Goal: Task Accomplishment & Management: Manage account settings

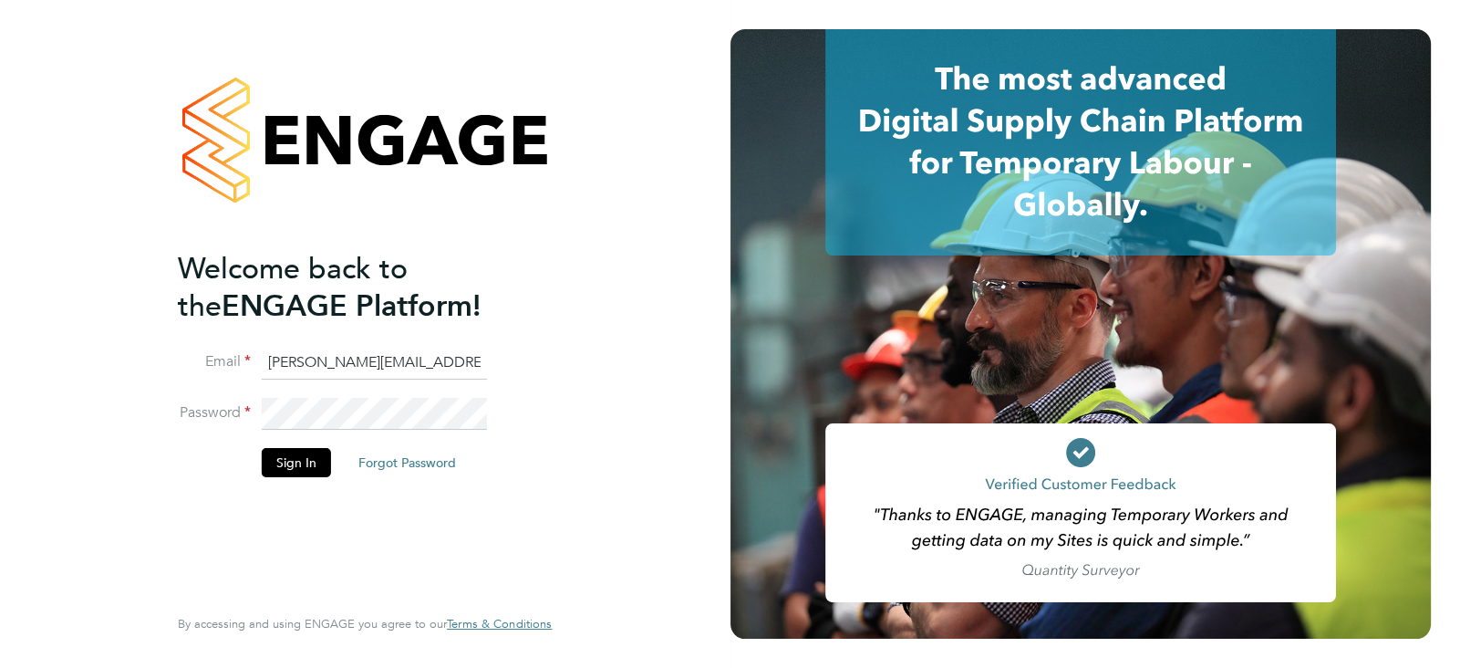
click at [641, 332] on div "Welcome back to the ENGAGE Platform! Email [PERSON_NAME][EMAIL_ADDRESS][PERSON_…" at bounding box center [365, 334] width 731 height 668
click at [289, 461] on button "Sign In" at bounding box center [296, 462] width 69 height 29
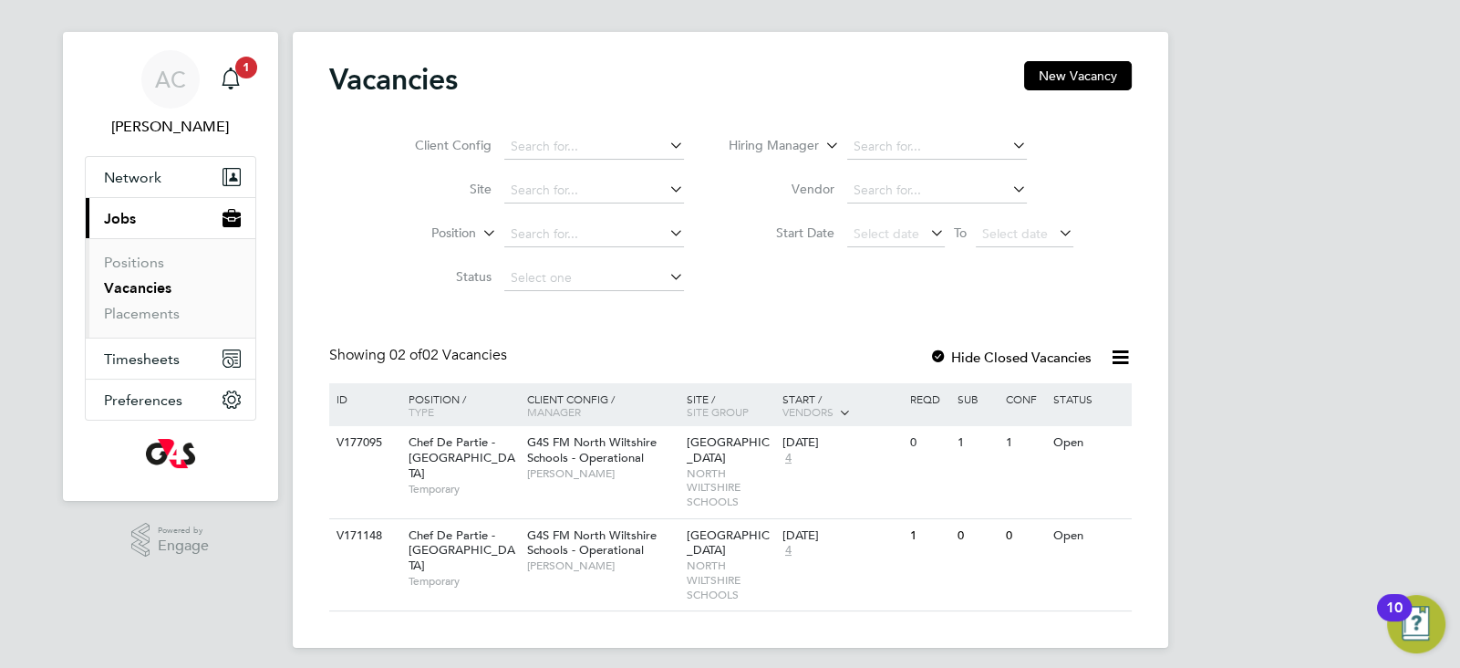
scroll to position [27, 0]
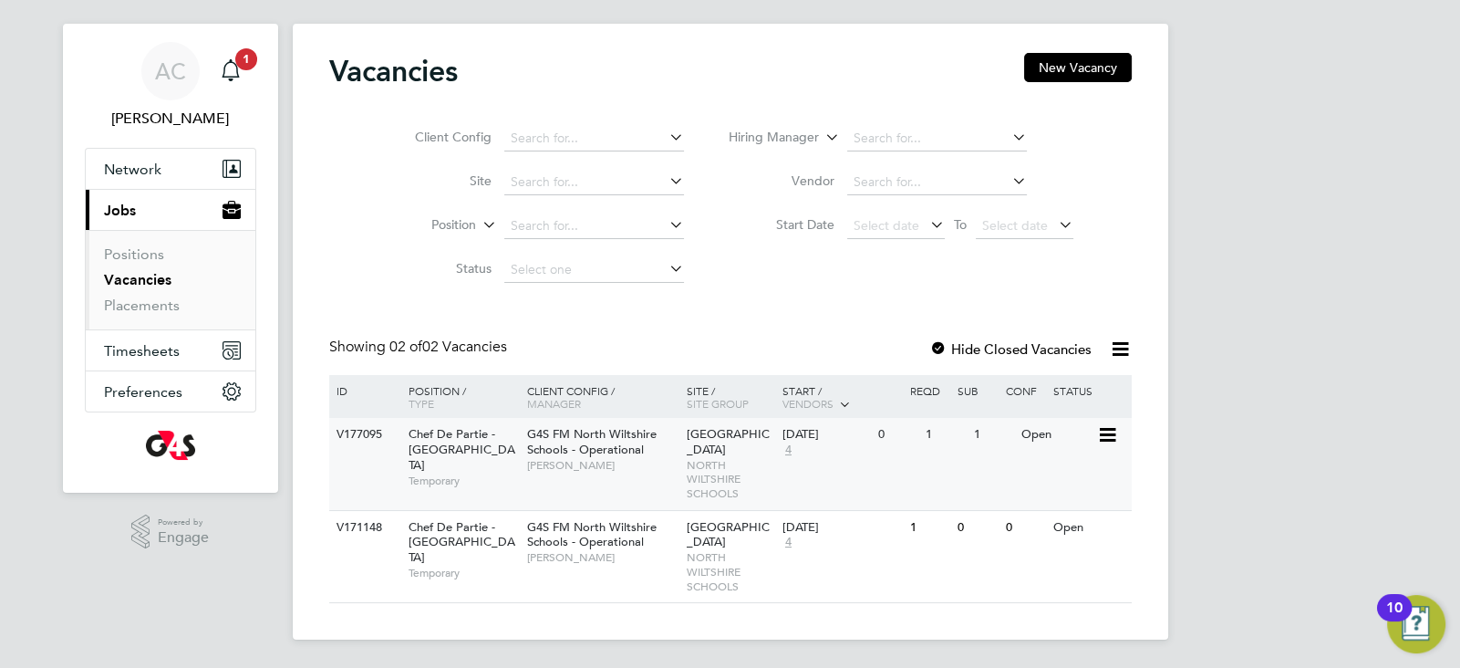
click at [618, 459] on span "[PERSON_NAME]" at bounding box center [602, 465] width 151 height 15
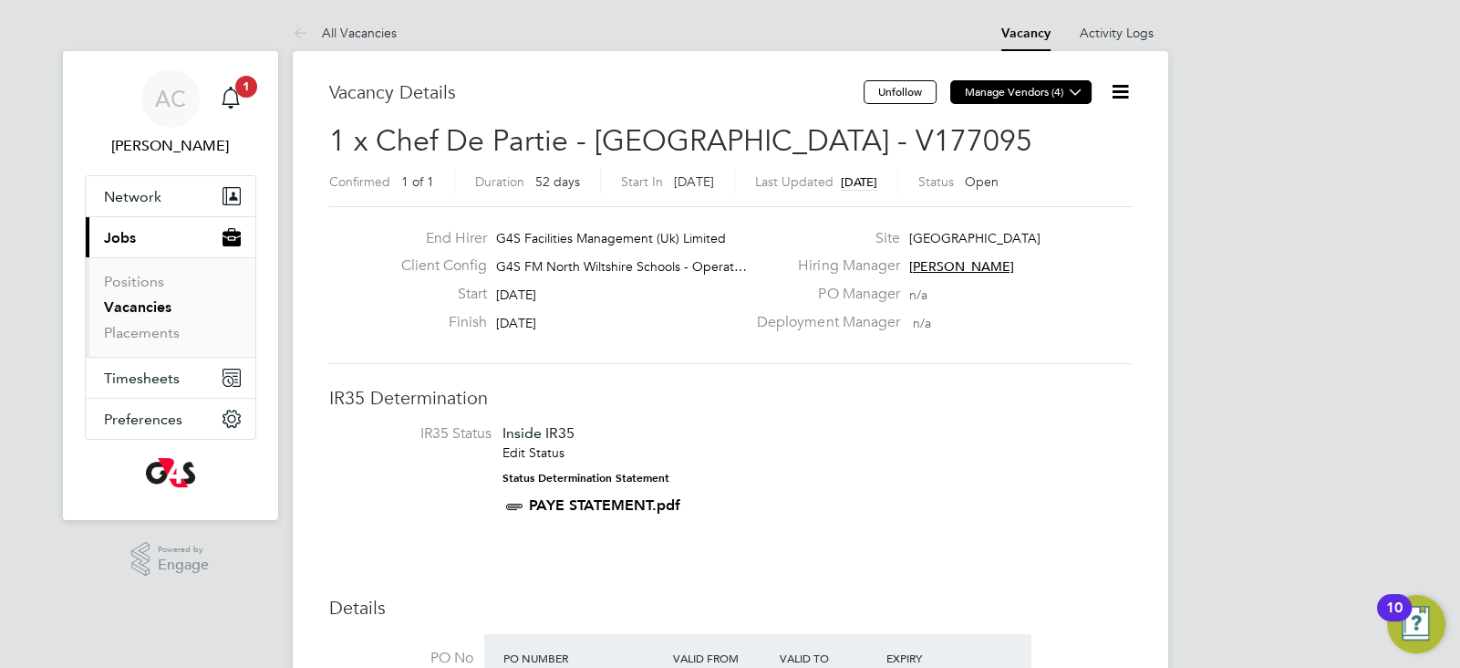
click at [1073, 98] on icon at bounding box center [1076, 92] width 14 height 14
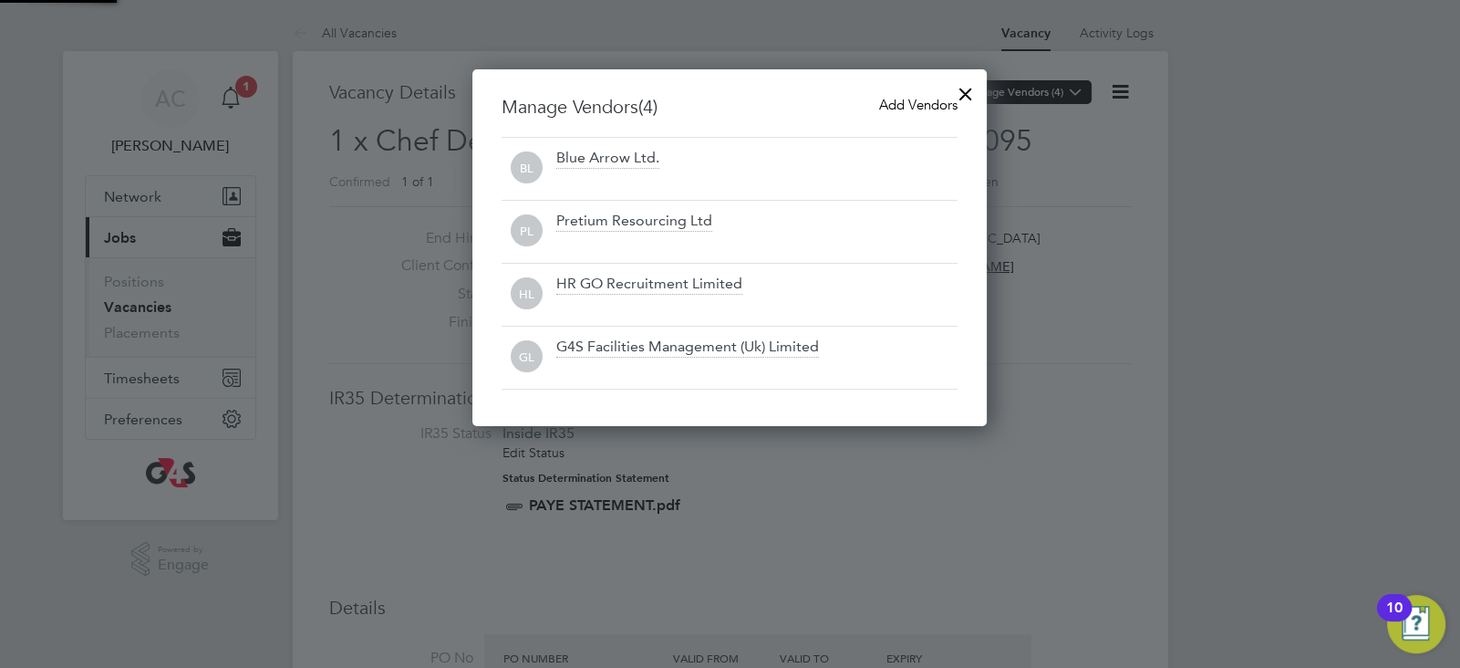
scroll to position [357, 515]
click at [969, 87] on div at bounding box center [966, 89] width 33 height 33
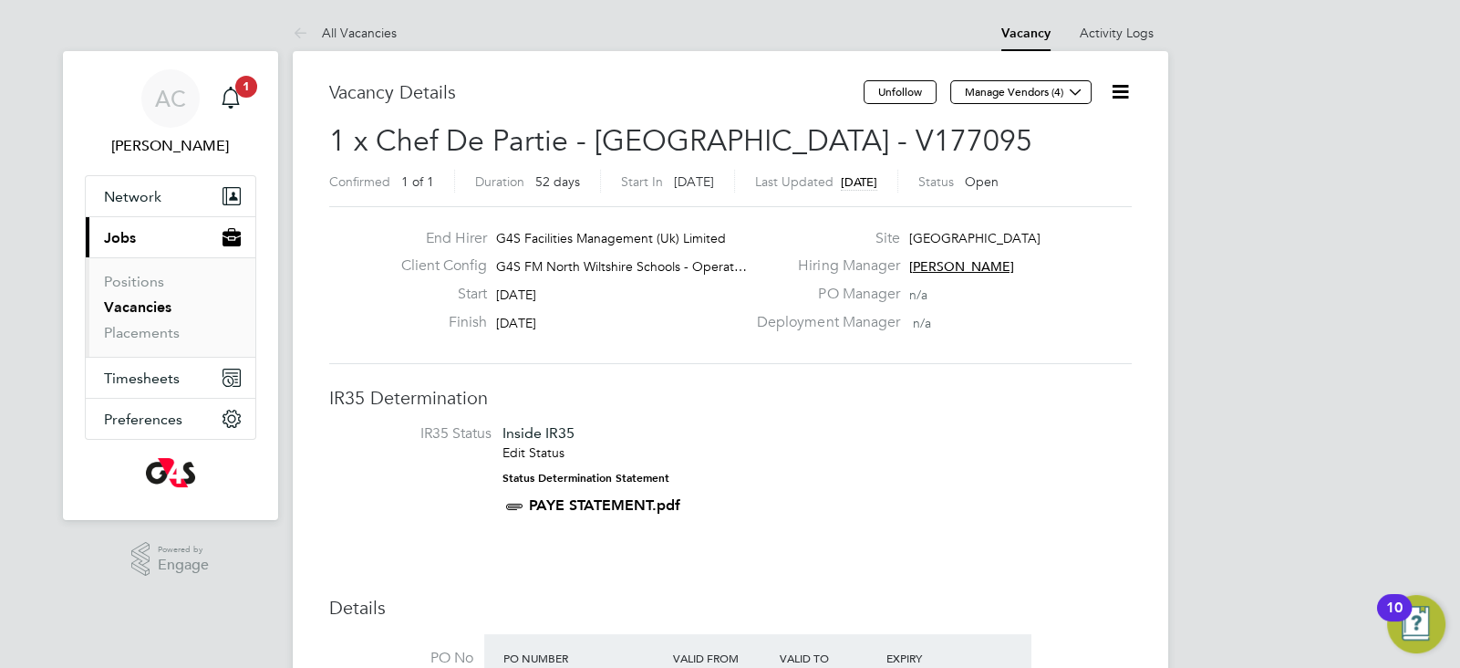
click at [1123, 82] on icon at bounding box center [1120, 91] width 23 height 23
click at [1086, 167] on li "Update Status" at bounding box center [1076, 161] width 106 height 26
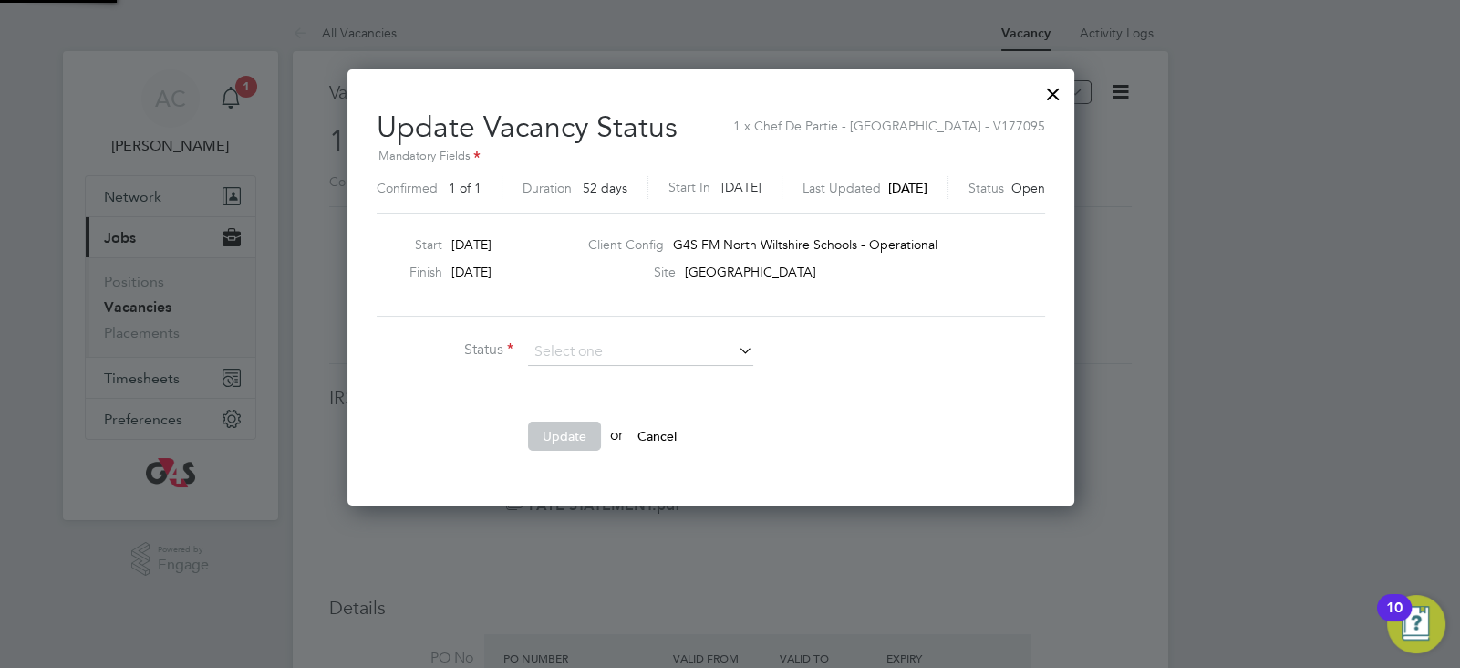
scroll to position [8, 9]
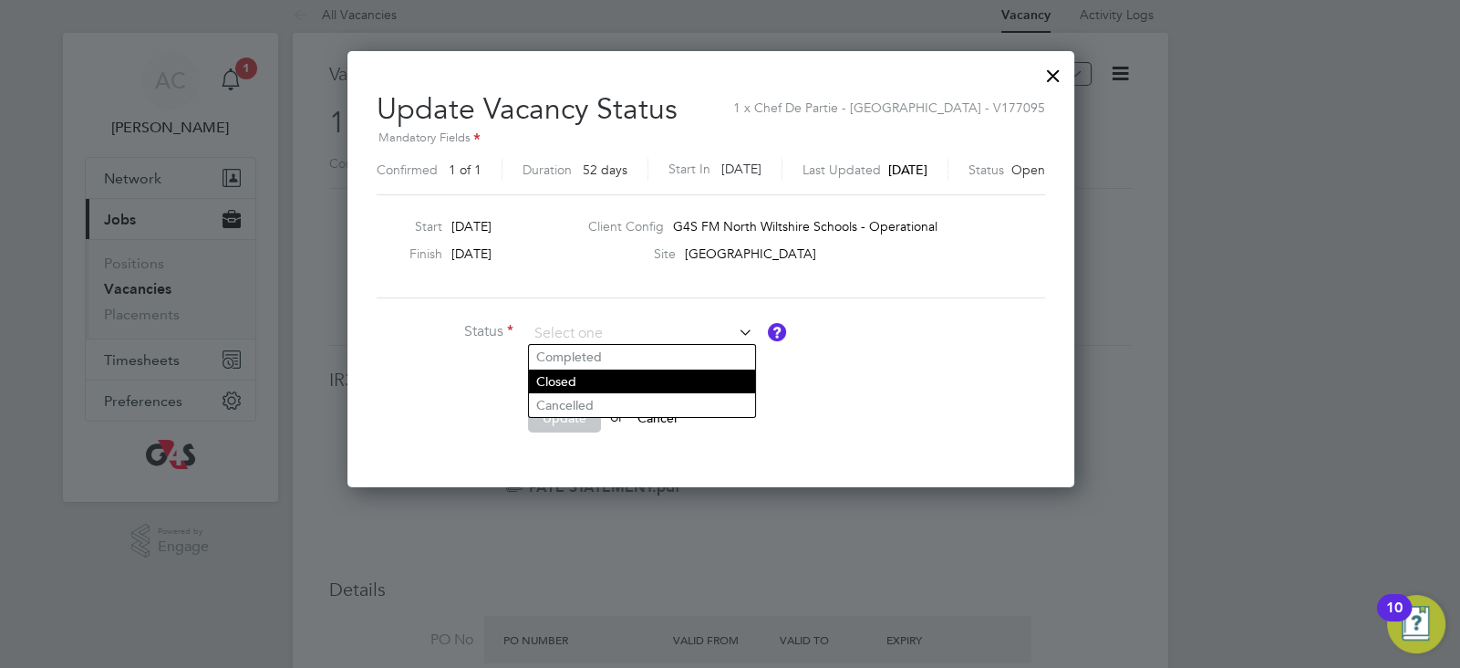
click at [623, 383] on li "Closed" at bounding box center [642, 381] width 226 height 24
type input "Closed"
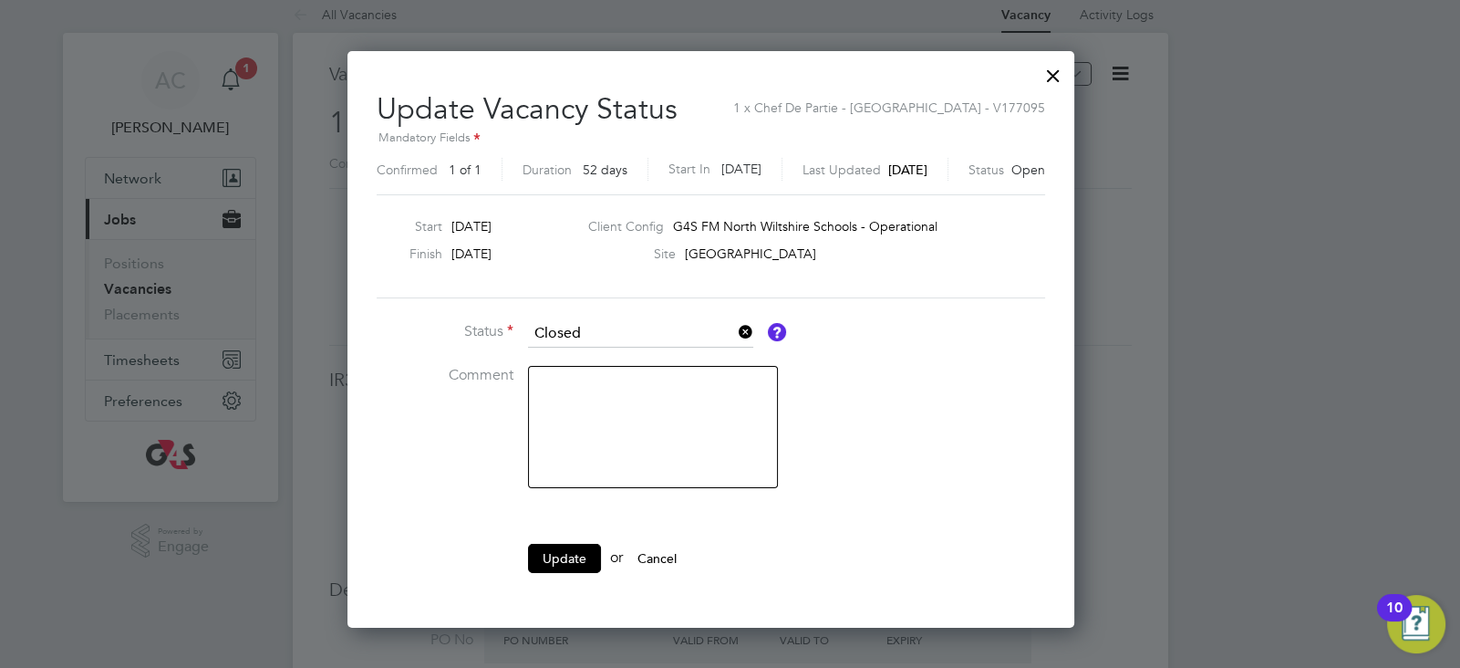
click at [735, 329] on icon at bounding box center [735, 332] width 0 height 26
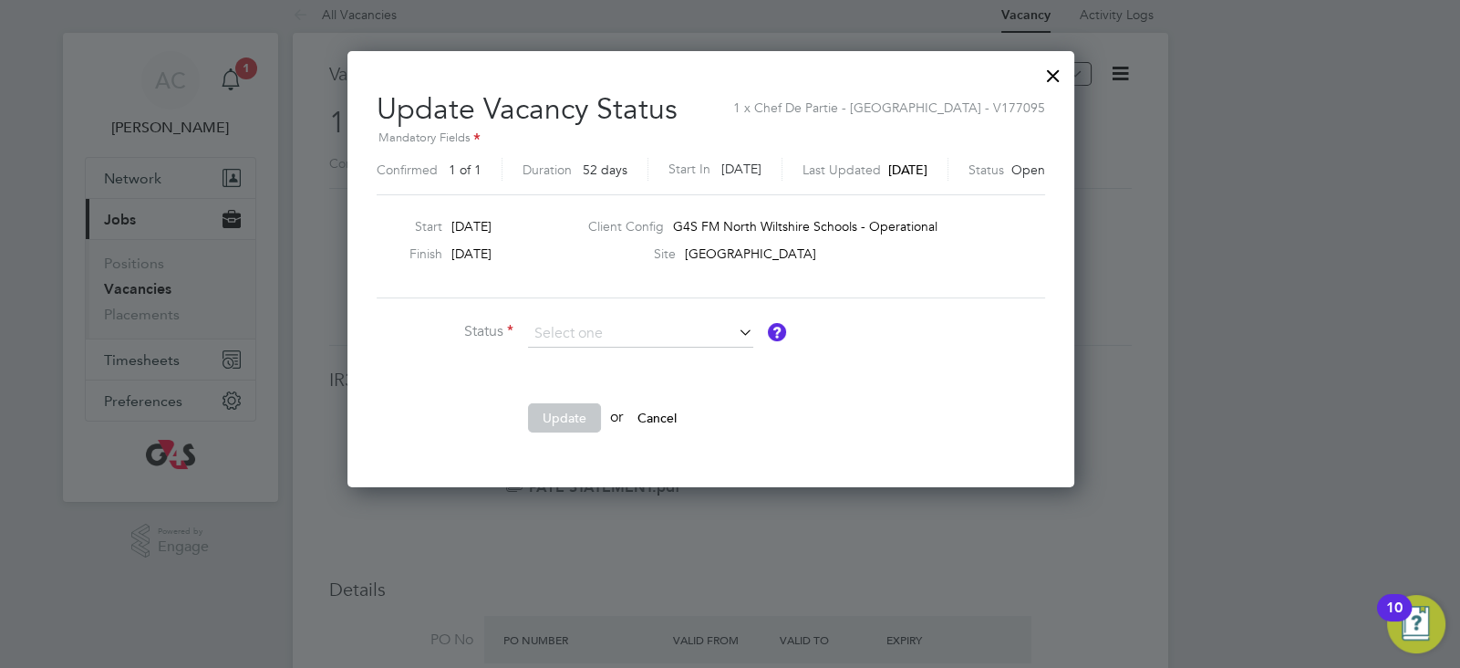
click at [735, 326] on icon at bounding box center [735, 332] width 0 height 26
click at [663, 337] on input at bounding box center [640, 333] width 225 height 27
click at [571, 401] on li "Cancelled" at bounding box center [642, 405] width 226 height 24
type input "Cancelled"
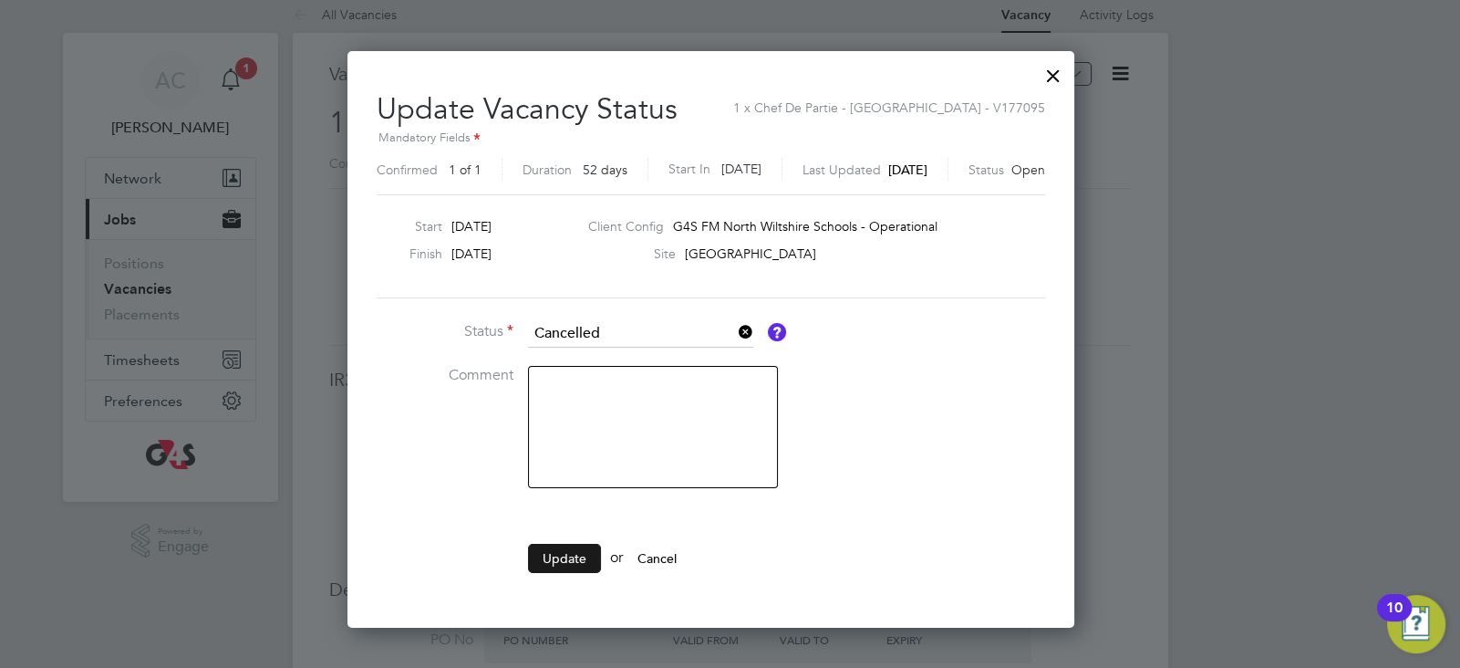
click at [566, 563] on button "Update" at bounding box center [564, 558] width 73 height 29
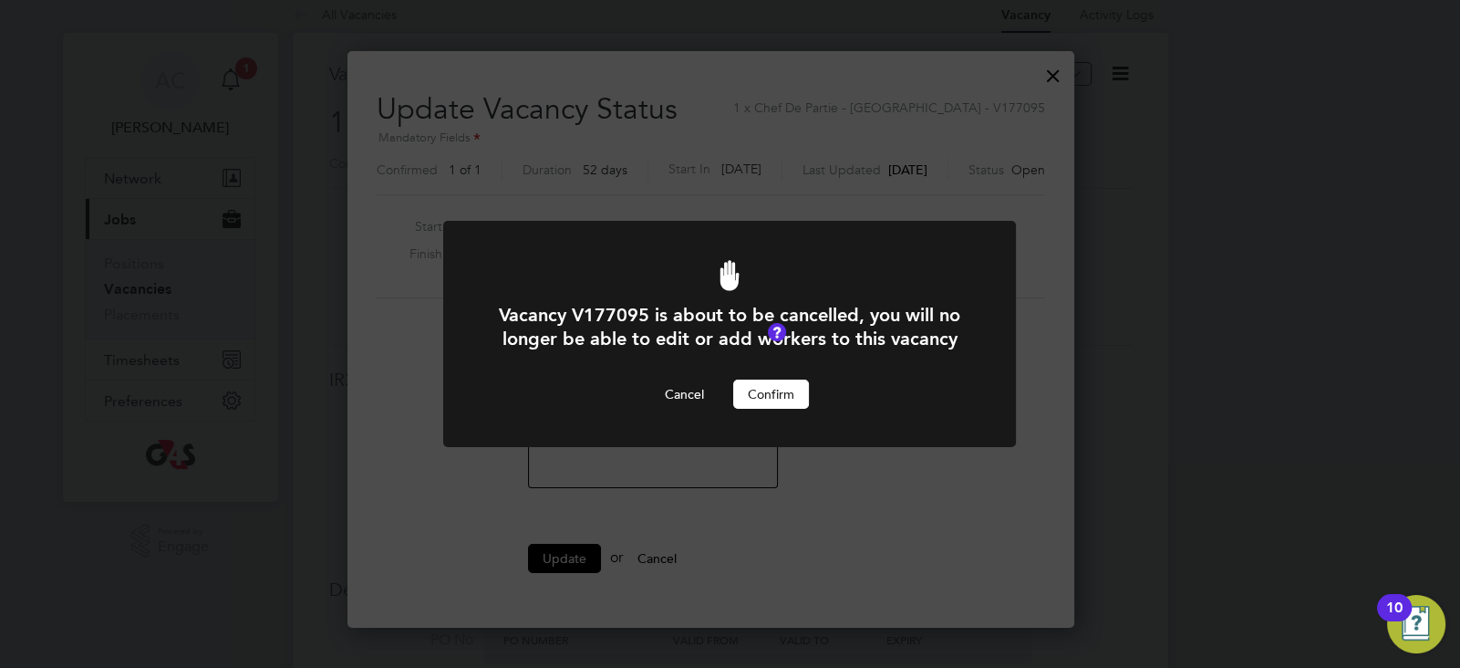
click at [785, 401] on button "Confirm" at bounding box center [771, 393] width 76 height 29
